Goal: Information Seeking & Learning: Understand process/instructions

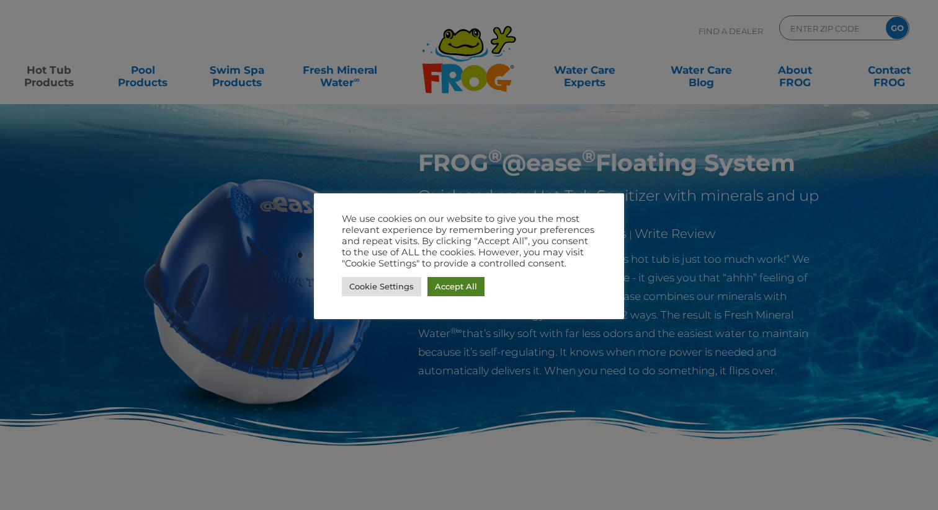
click at [468, 280] on link "Accept All" at bounding box center [455, 286] width 57 height 19
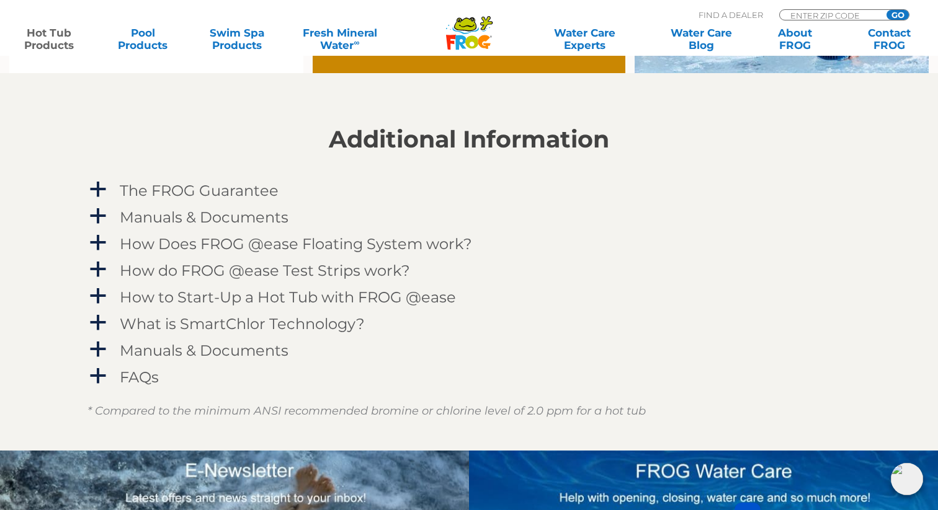
scroll to position [1191, 0]
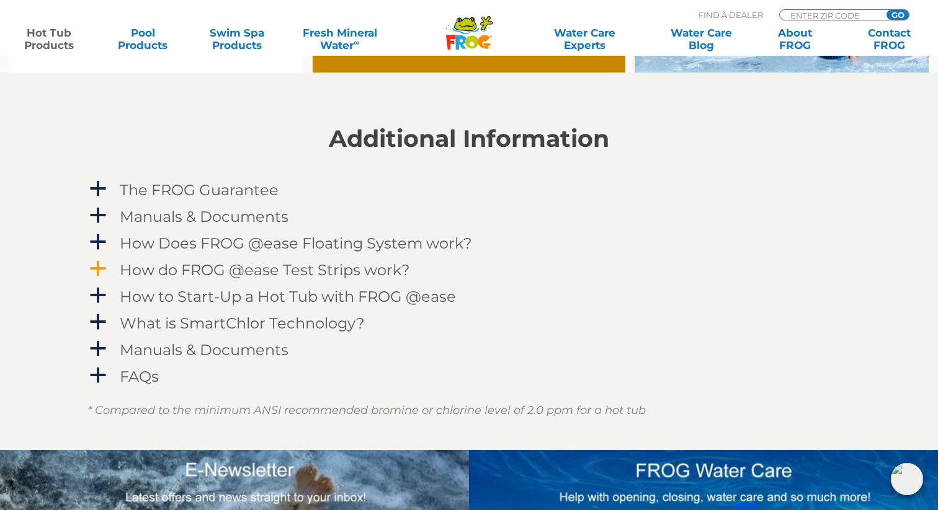
click at [251, 278] on h4 "How do FROG @ease Test Strips work?" at bounding box center [265, 270] width 290 height 17
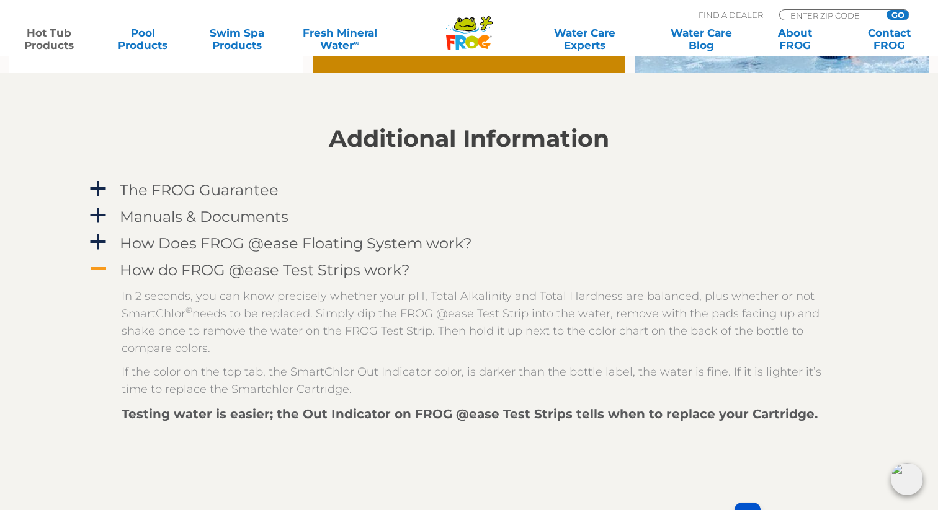
click at [104, 269] on span "A" at bounding box center [98, 269] width 19 height 19
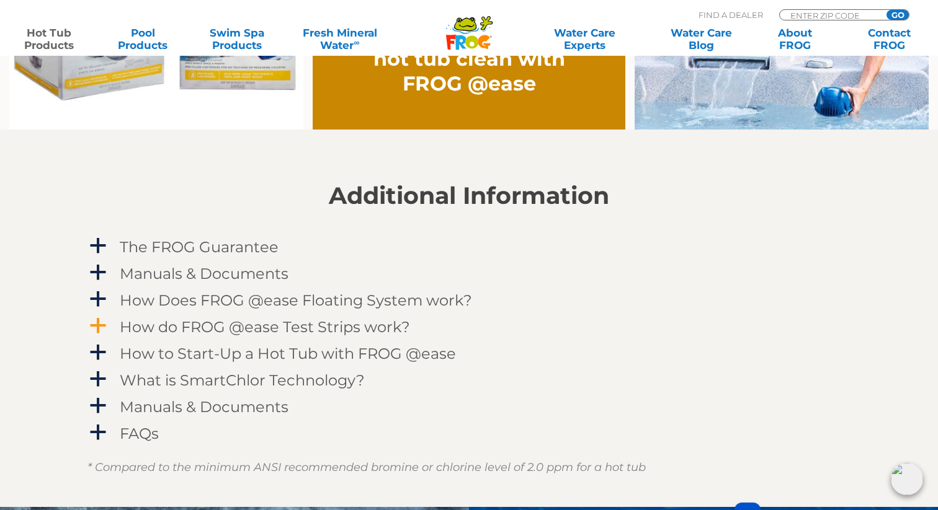
scroll to position [1137, 0]
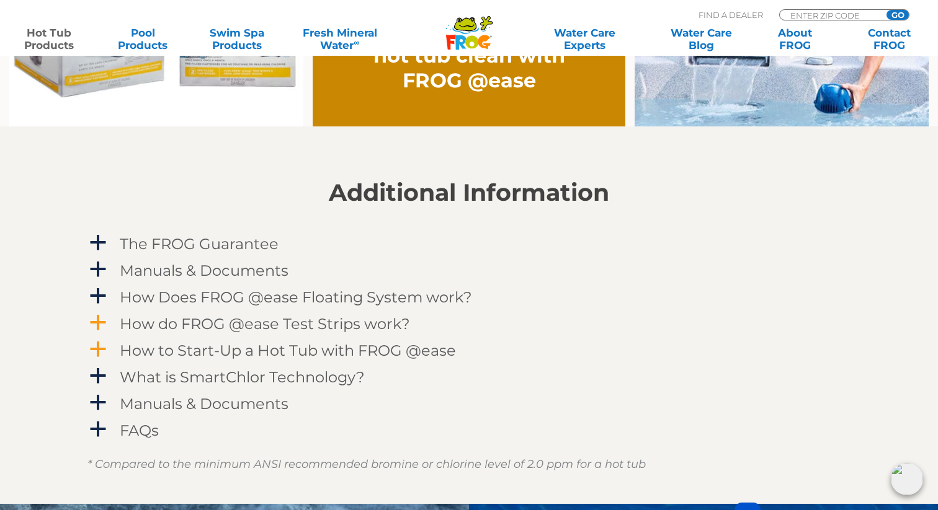
click at [294, 358] on h4 "How to Start-Up a Hot Tub with FROG @ease" at bounding box center [288, 350] width 336 height 17
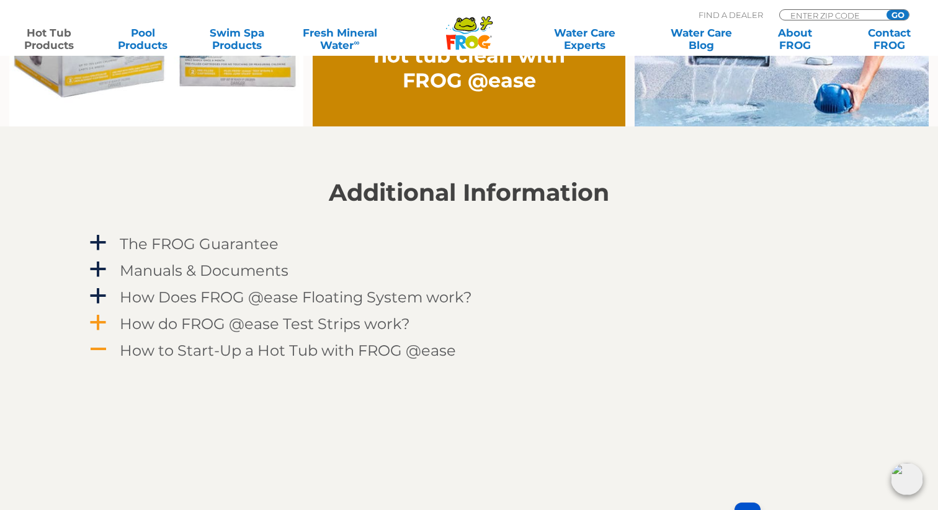
click at [201, 350] on h4 "How to Start-Up a Hot Tub with FROG @ease" at bounding box center [288, 350] width 336 height 17
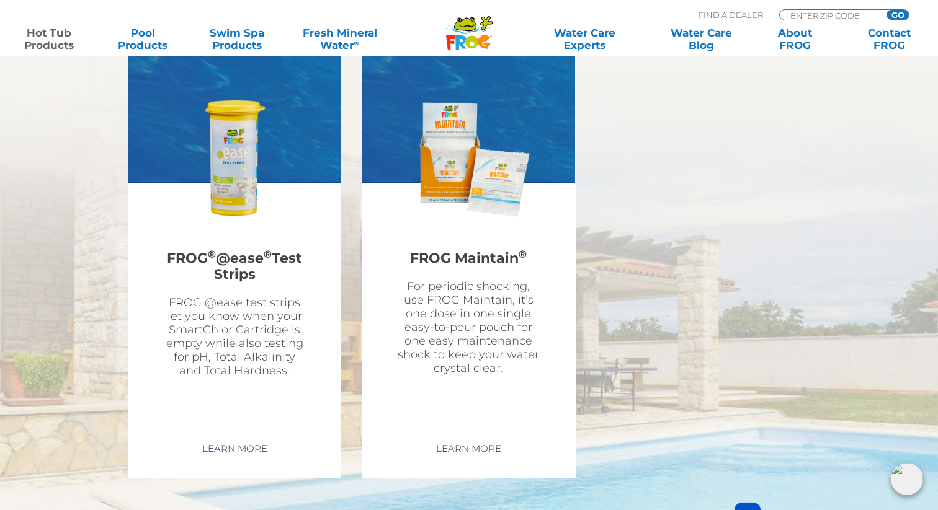
scroll to position [3467, 0]
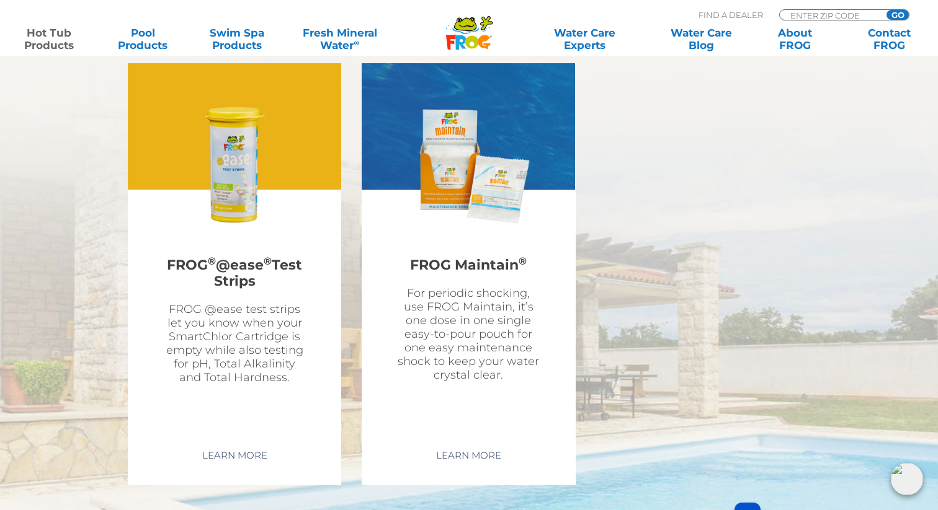
click at [280, 263] on h2 "FROG ® @ease ® Test Strips" at bounding box center [234, 274] width 145 height 46
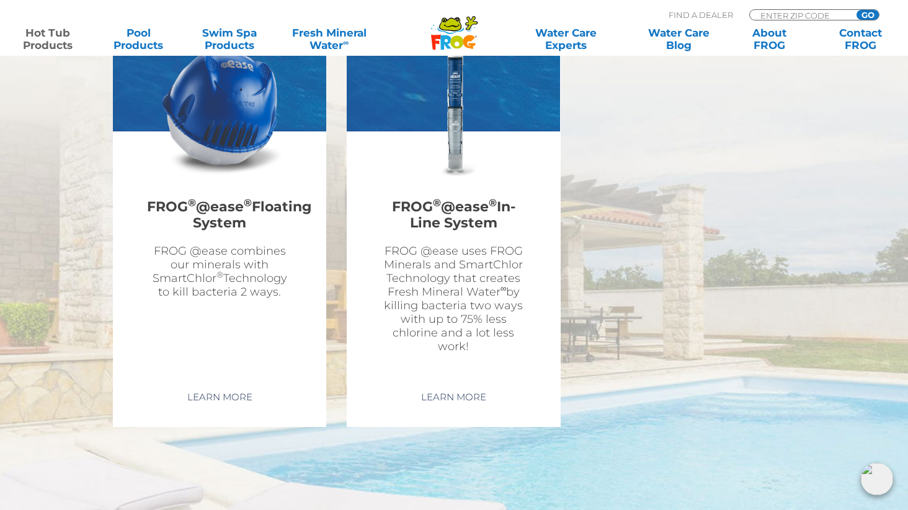
scroll to position [3737, 0]
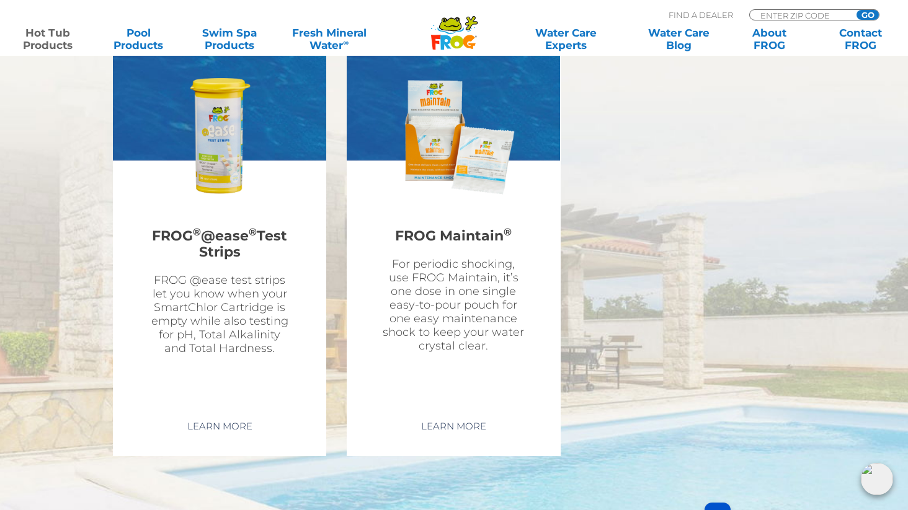
scroll to position [3449, 0]
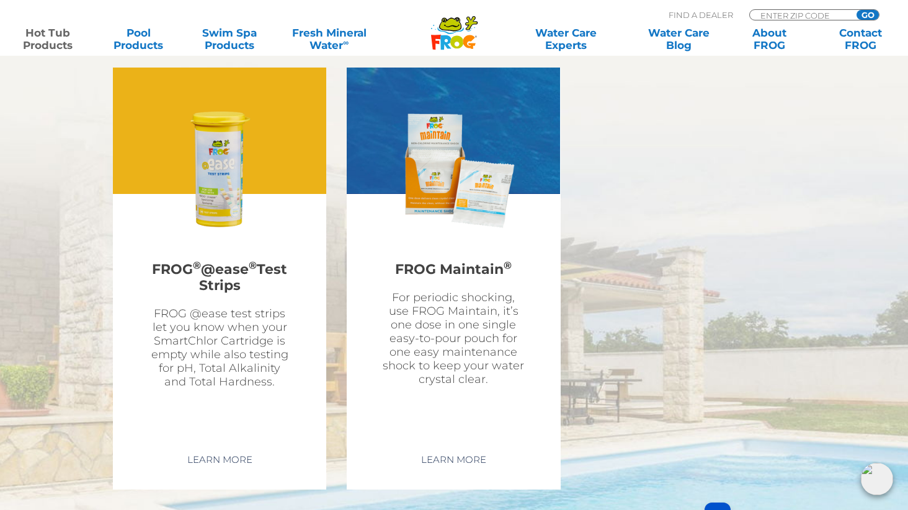
click at [203, 234] on div "FROG ® @ease ® Test Strips FROG @ease test strips let you know when your SmartC…" at bounding box center [219, 244] width 145 height 290
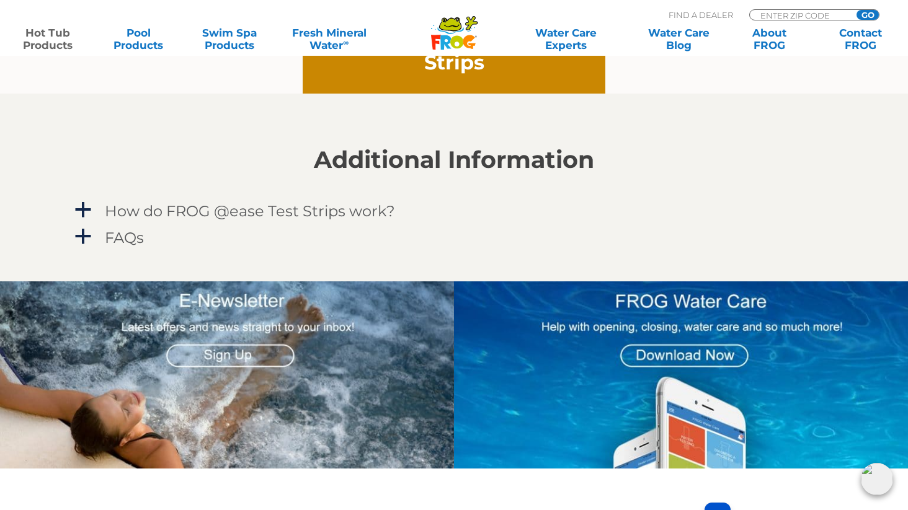
scroll to position [1058, 0]
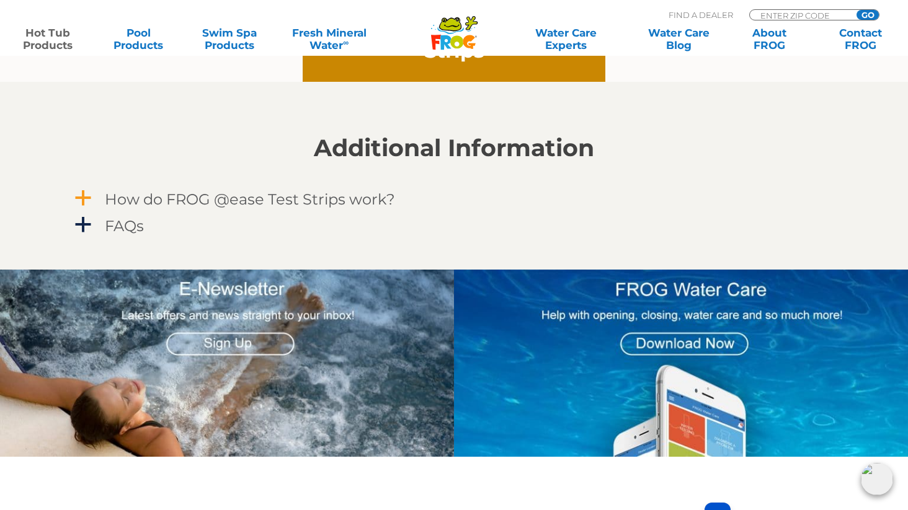
click at [258, 207] on h4 "How do FROG @ease Test Strips work?" at bounding box center [250, 199] width 290 height 17
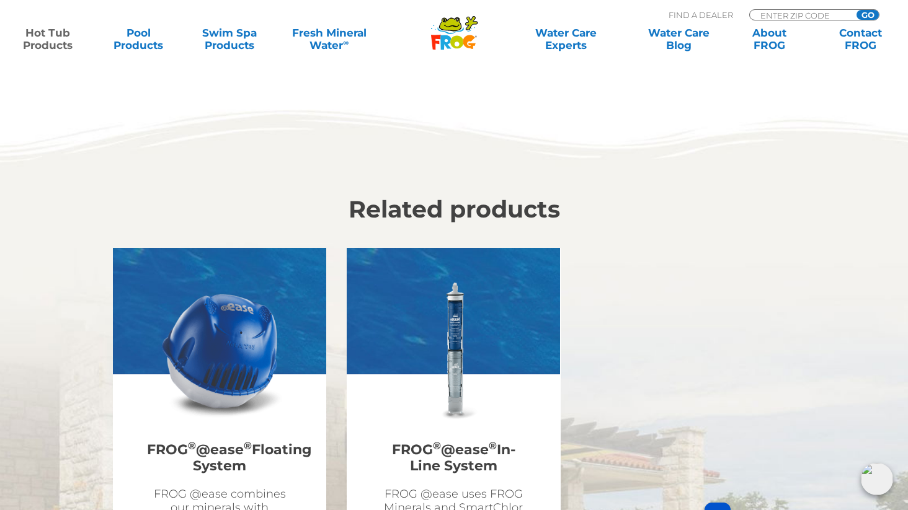
scroll to position [3841, 0]
